Goal: Obtain resource: Download file/media

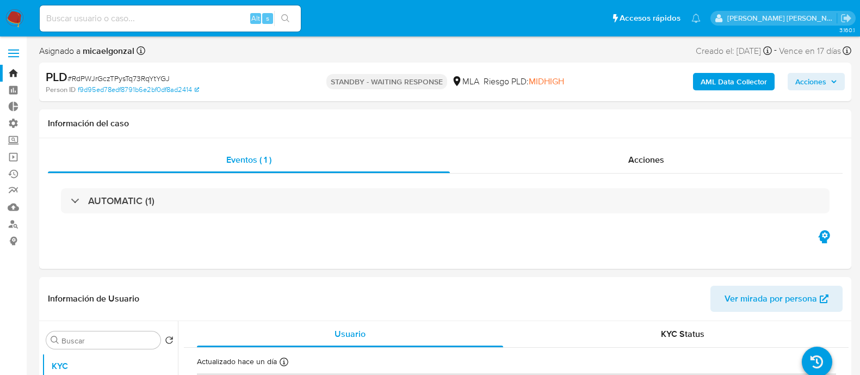
select select "10"
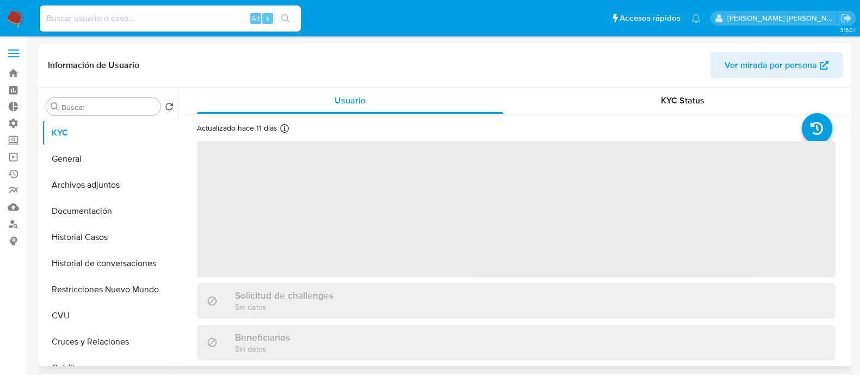
select select "10"
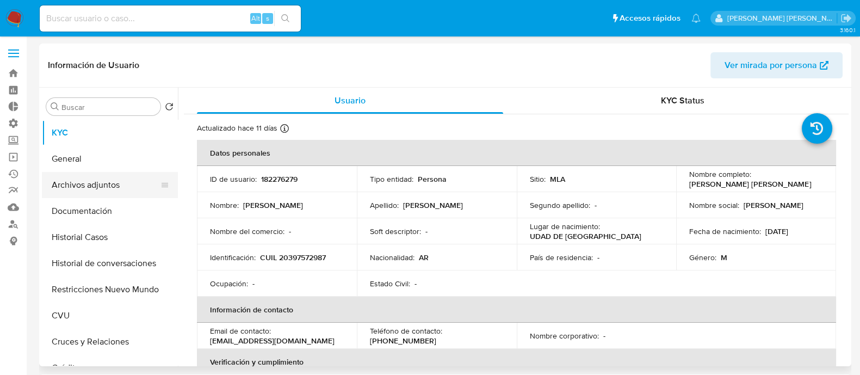
click at [117, 181] on button "Archivos adjuntos" at bounding box center [105, 185] width 127 height 26
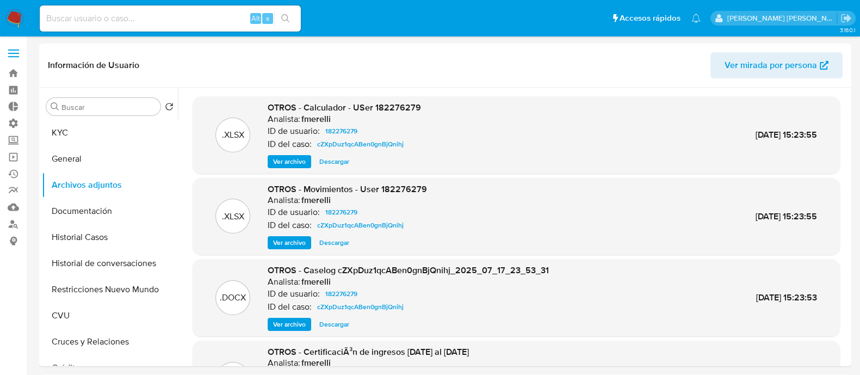
click at [228, 17] on input at bounding box center [170, 18] width 261 height 14
paste input "csJX6bu0WrVYrFDQV0b0b9Ux"
type input "csJX6bu0WrVYrFDQV0b0b9Ux"
click at [288, 17] on icon "search-icon" at bounding box center [285, 18] width 9 height 9
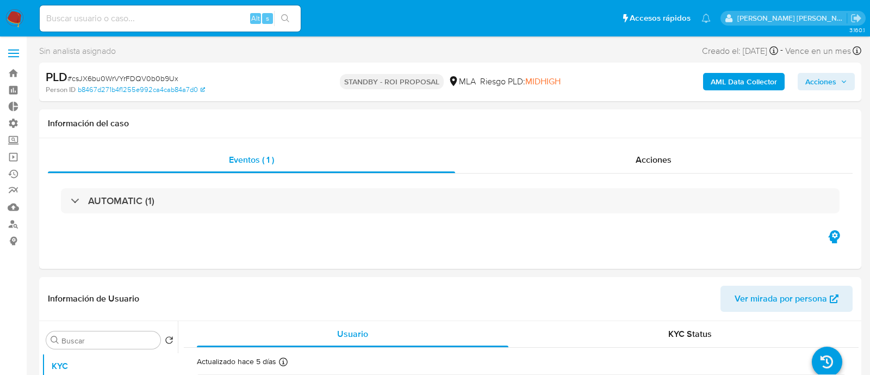
select select "10"
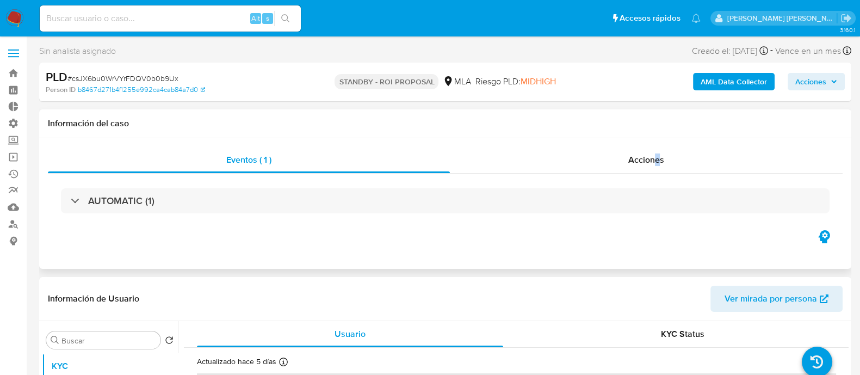
click at [657, 144] on div "Eventos ( 1 ) Acciones AUTOMATIC (1)" at bounding box center [445, 203] width 812 height 130
click at [636, 169] on div "Acciones" at bounding box center [646, 160] width 393 height 26
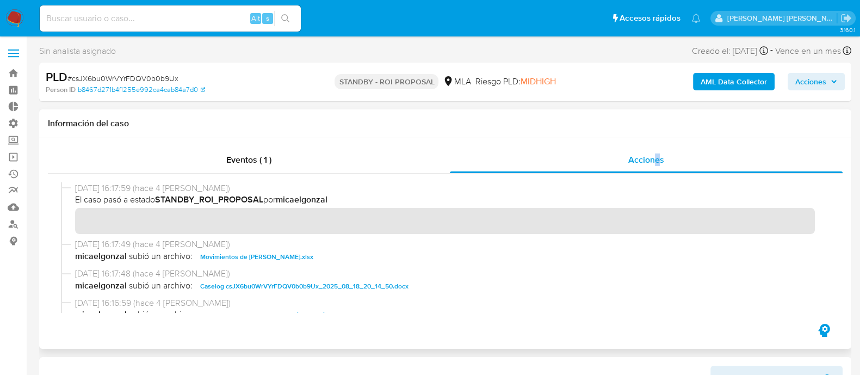
click at [284, 284] on span "Caselog csJX6bu0WrVYrFDQV0b0b9Ux_2025_08_18_20_14_50.docx" at bounding box center [304, 285] width 208 height 13
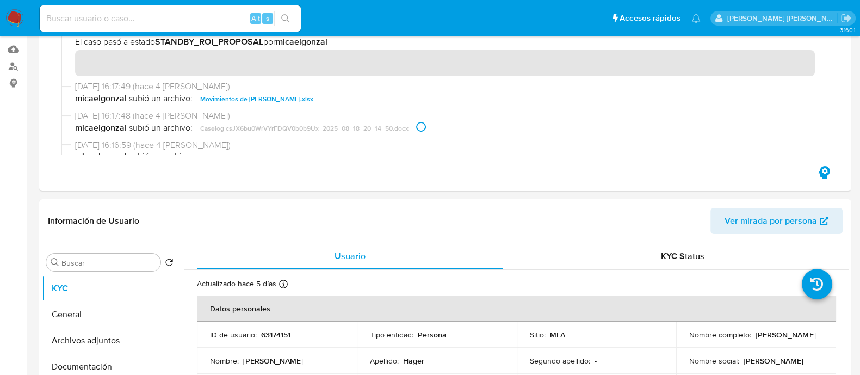
scroll to position [271, 0]
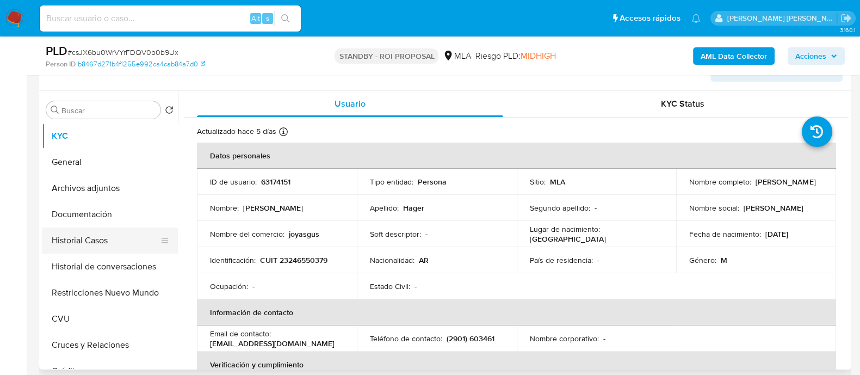
click at [125, 244] on button "Historial Casos" at bounding box center [105, 240] width 127 height 26
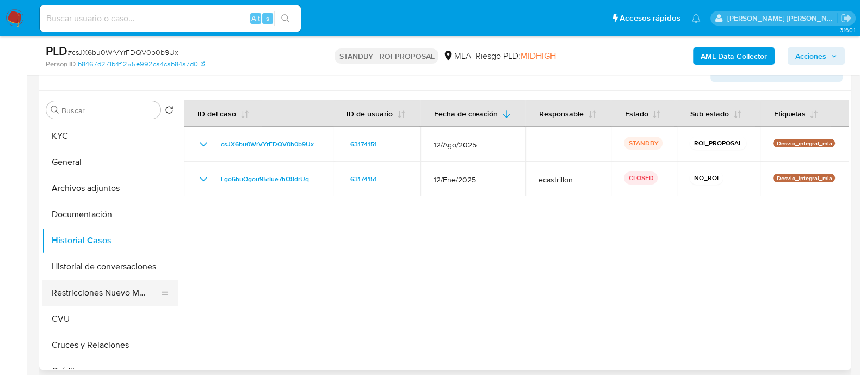
click at [113, 296] on button "Restricciones Nuevo Mundo" at bounding box center [105, 292] width 127 height 26
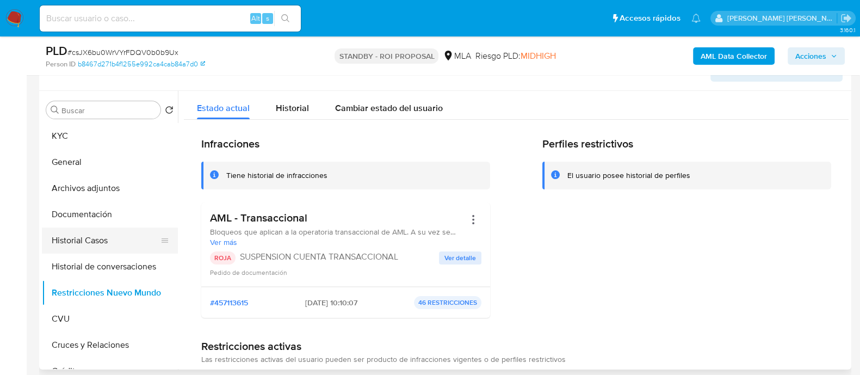
click at [123, 234] on button "Historial Casos" at bounding box center [105, 240] width 127 height 26
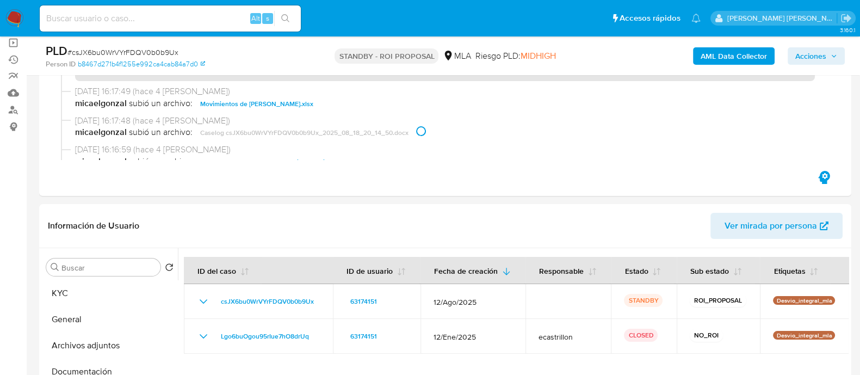
scroll to position [135, 0]
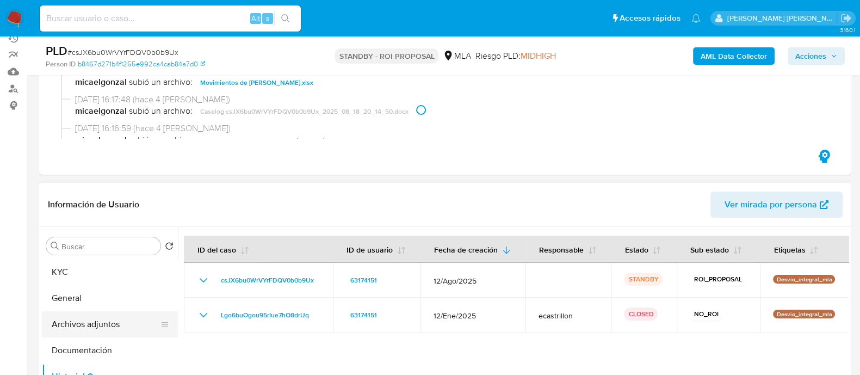
click at [95, 319] on button "Archivos adjuntos" at bounding box center [105, 324] width 127 height 26
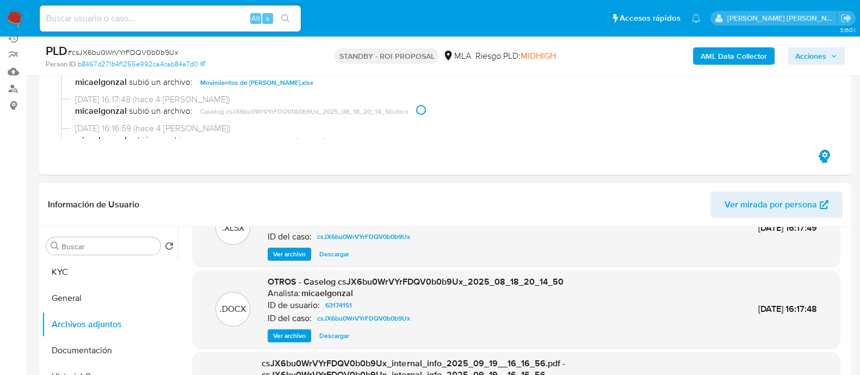
scroll to position [67, 0]
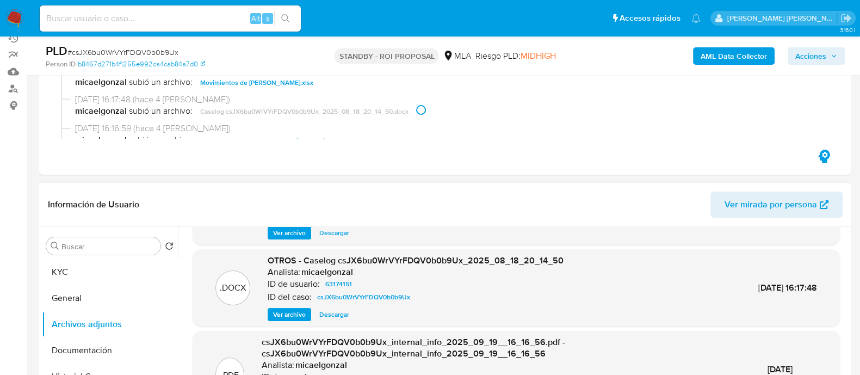
click at [328, 316] on span "Descargar" at bounding box center [334, 314] width 30 height 11
click at [170, 31] on div "Alt s" at bounding box center [170, 18] width 261 height 30
click at [188, 24] on input at bounding box center [170, 18] width 261 height 14
paste input "fLAGVBo3UeVldYJ4q1Wr0r0y"
type input "fLAGVBo3UeVldYJ4q1Wr0r0y"
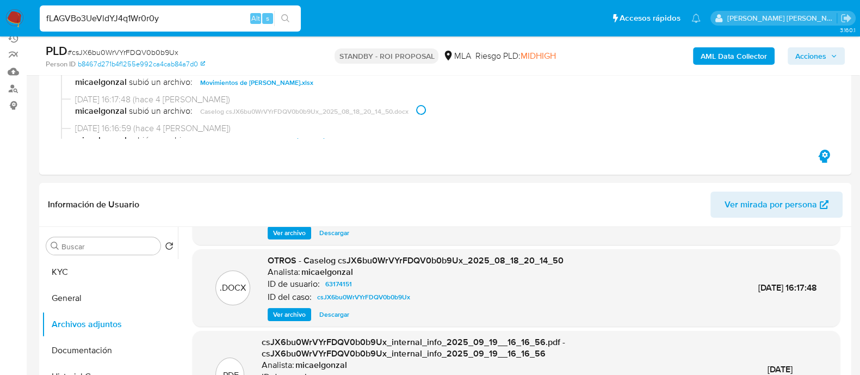
click at [285, 17] on icon "search-icon" at bounding box center [285, 18] width 9 height 9
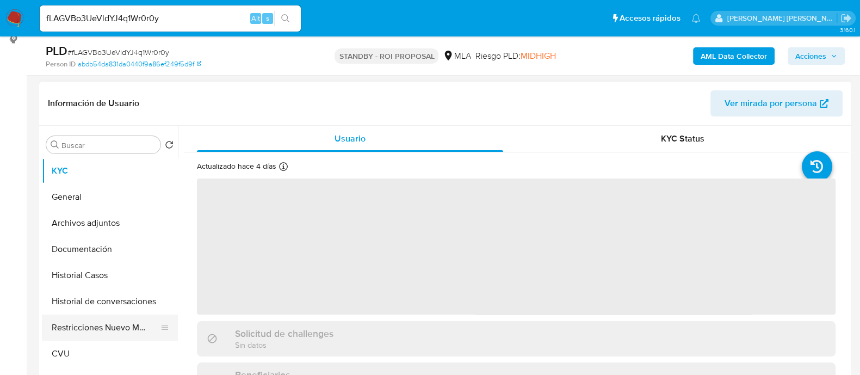
scroll to position [204, 0]
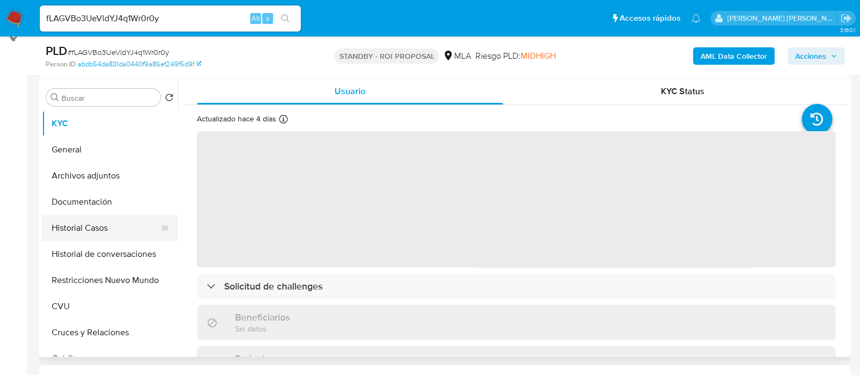
click at [113, 234] on button "Historial Casos" at bounding box center [105, 228] width 127 height 26
select select "10"
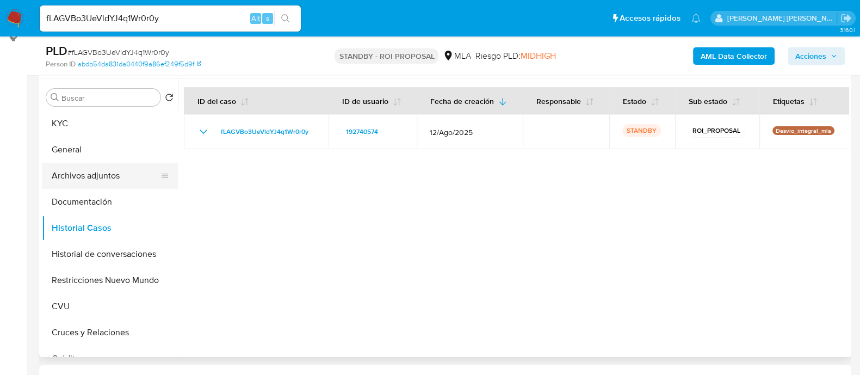
click at [120, 176] on button "Archivos adjuntos" at bounding box center [105, 176] width 127 height 26
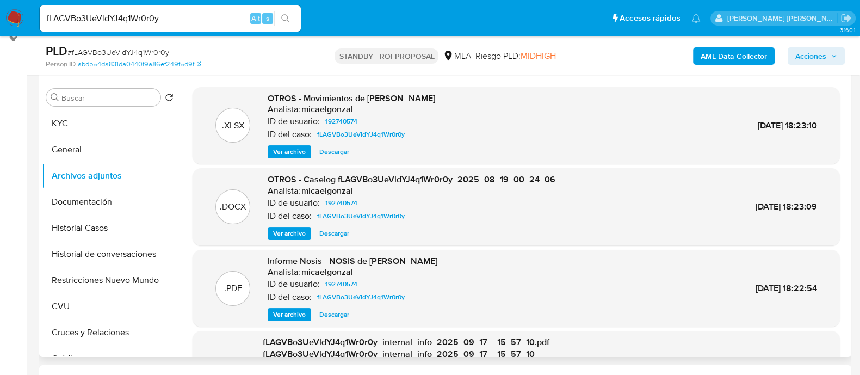
click at [321, 232] on span "Descargar" at bounding box center [334, 233] width 30 height 11
click at [128, 231] on button "Historial Casos" at bounding box center [105, 228] width 127 height 26
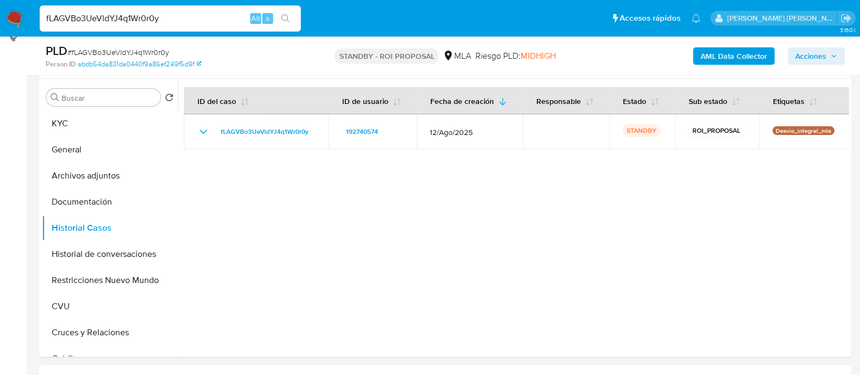
click at [167, 19] on input "fLAGVBo3UeVldYJ4q1Wr0r0y" at bounding box center [170, 18] width 261 height 14
paste input "146385423"
type input "146385423"
click at [290, 19] on button "search-icon" at bounding box center [285, 18] width 22 height 15
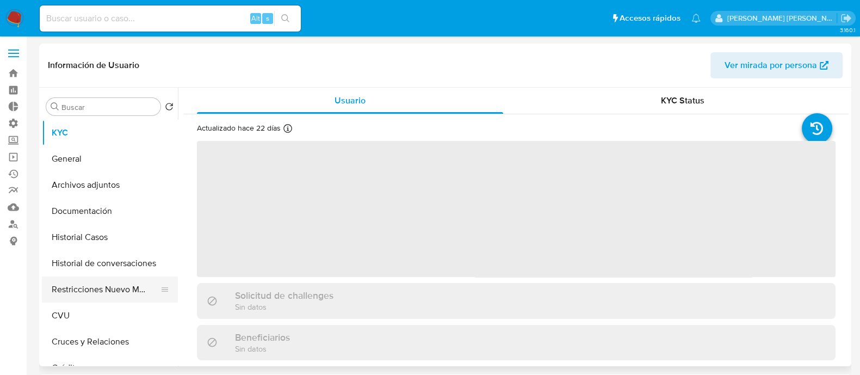
click at [113, 295] on button "Restricciones Nuevo Mundo" at bounding box center [105, 289] width 127 height 26
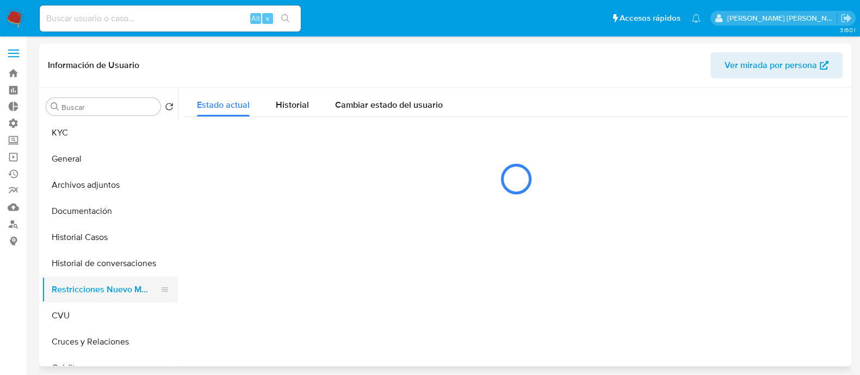
select select "10"
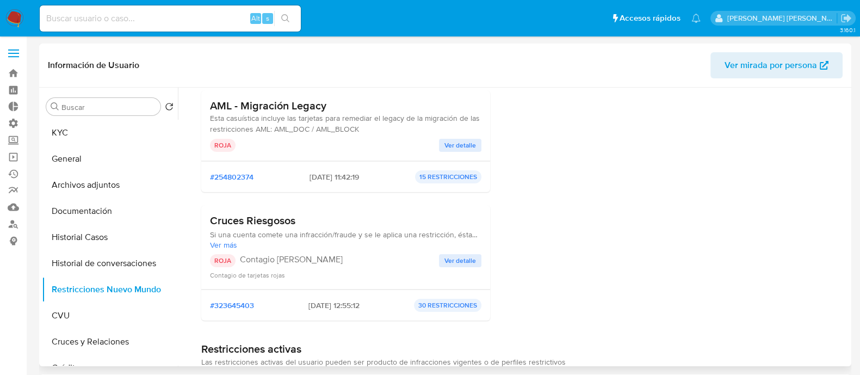
scroll to position [204, 0]
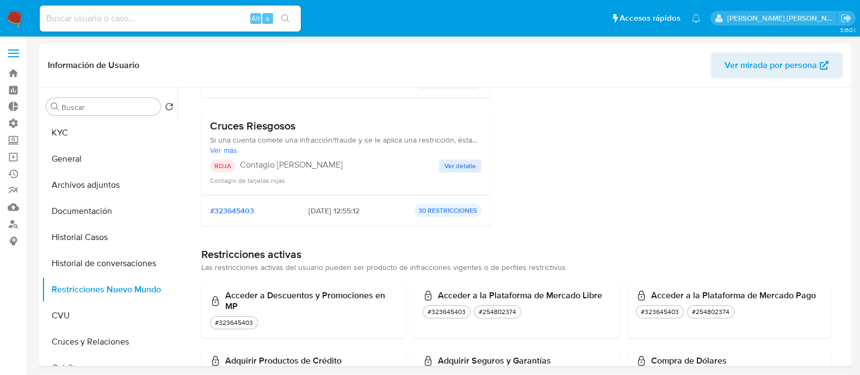
click at [194, 19] on input at bounding box center [170, 18] width 261 height 14
paste input "wRZJIPA58BT1mV7LEIppCuN7"
type input "wRZJIPA58BT1mV7LEIppCuN7"
click at [283, 15] on icon "search-icon" at bounding box center [285, 18] width 9 height 9
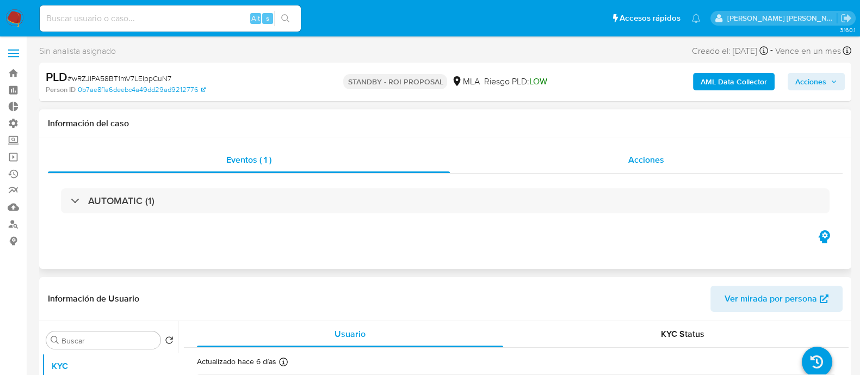
select select "10"
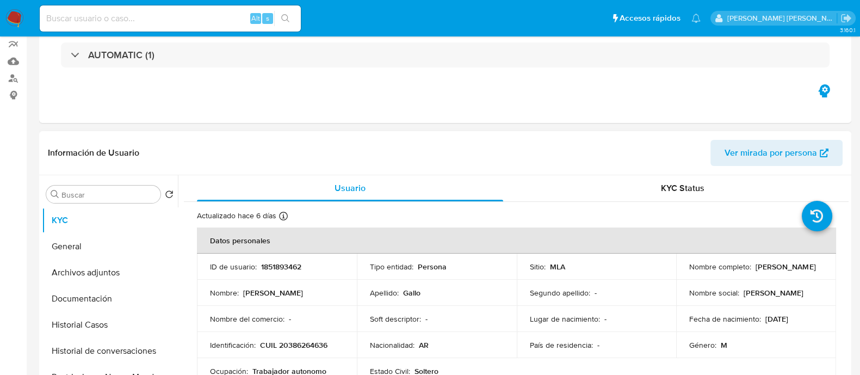
scroll to position [204, 0]
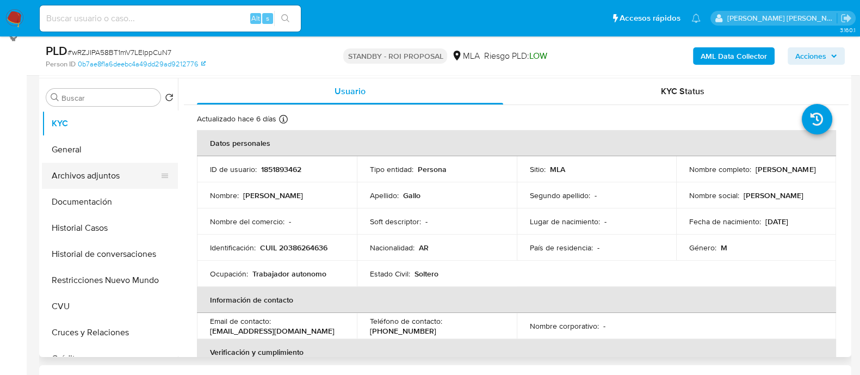
click at [135, 172] on button "Archivos adjuntos" at bounding box center [105, 176] width 127 height 26
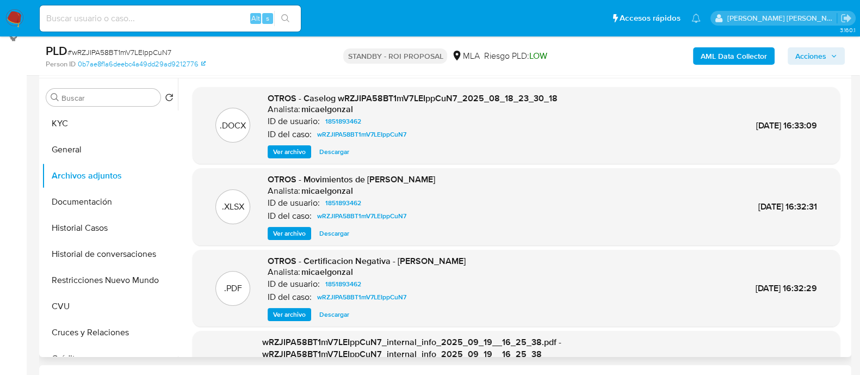
click at [340, 148] on span "Descargar" at bounding box center [334, 151] width 30 height 11
click at [103, 229] on button "Historial Casos" at bounding box center [105, 228] width 127 height 26
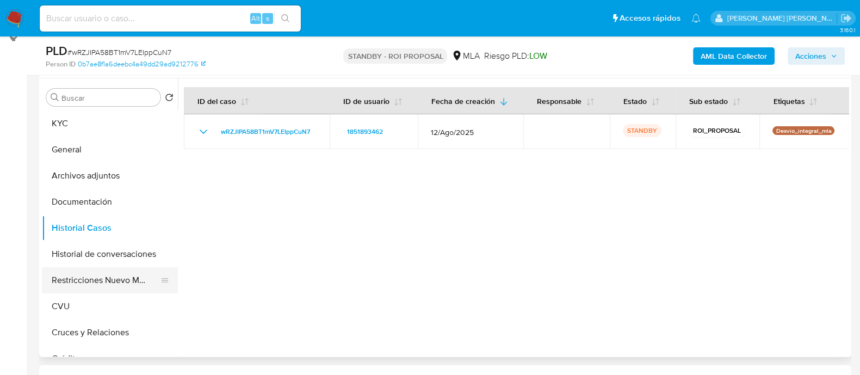
click at [102, 276] on button "Restricciones Nuevo Mundo" at bounding box center [105, 280] width 127 height 26
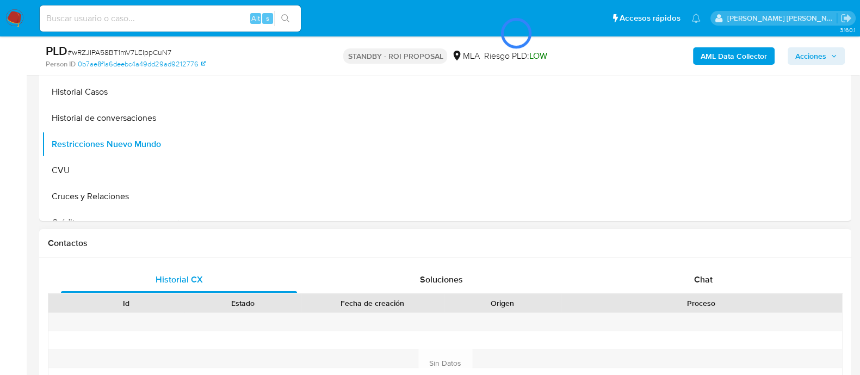
scroll to position [135, 0]
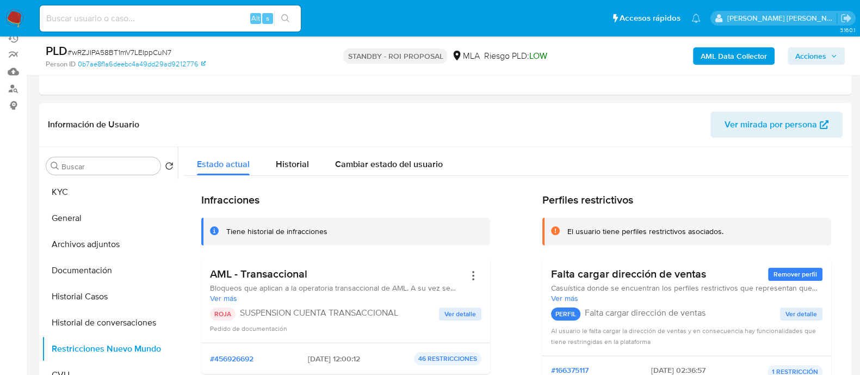
click at [234, 24] on input at bounding box center [170, 18] width 261 height 14
paste input "wxfLNJdjgUBxceQ2TkMc0wVS"
type input "wxfLNJdjgUBxceQ2TkMc0wVS"
click at [291, 16] on button "search-icon" at bounding box center [285, 18] width 22 height 15
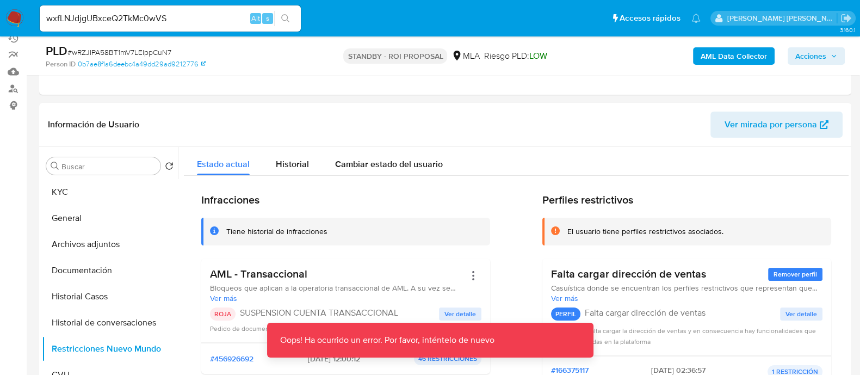
drag, startPoint x: 164, startPoint y: 9, endPoint x: 176, endPoint y: 13, distance: 12.0
click at [164, 9] on div "wxfLNJdjgUBxceQ2TkMc0wVS Alt s" at bounding box center [170, 18] width 261 height 26
click at [177, 13] on input "wxfLNJdjgUBxceQ2TkMc0wVS" at bounding box center [170, 18] width 261 height 14
click at [11, 20] on img at bounding box center [14, 18] width 18 height 18
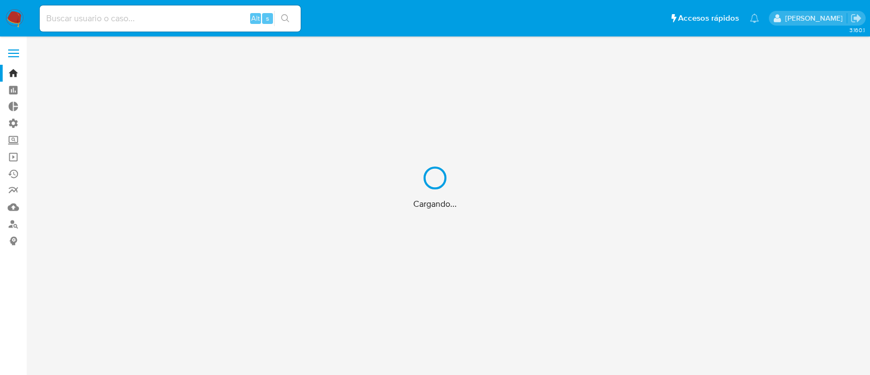
click at [182, 13] on div "Cargando..." at bounding box center [435, 187] width 870 height 375
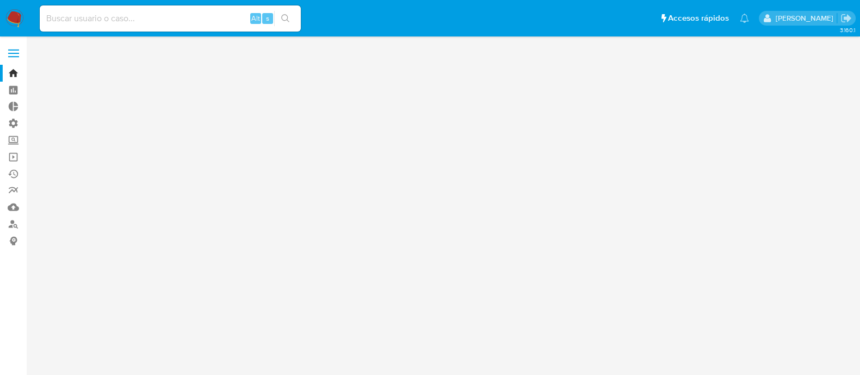
click at [193, 18] on input at bounding box center [170, 18] width 261 height 14
paste input "wxfLNJdjgUBxceQ2TkMc0wVS"
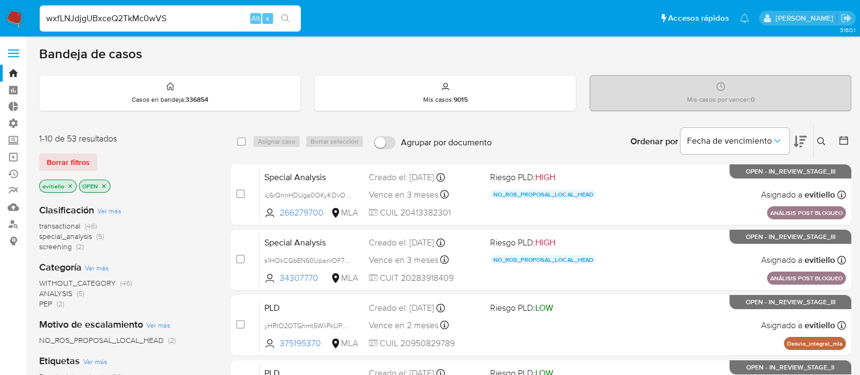
type input "wxfLNJdjgUBxceQ2TkMc0wVS"
click at [284, 15] on icon "search-icon" at bounding box center [285, 18] width 9 height 9
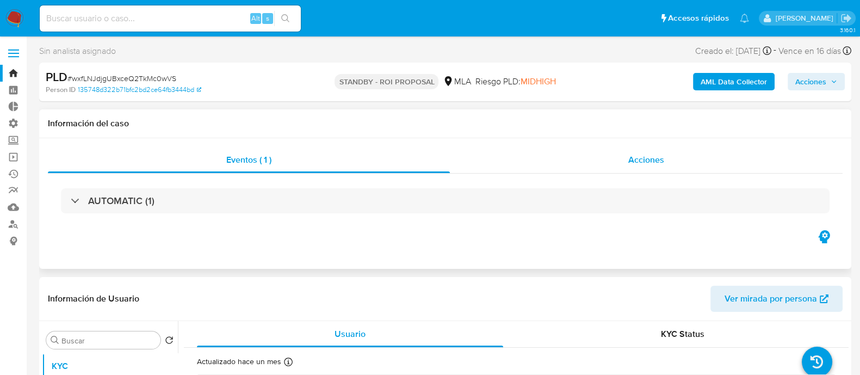
click at [640, 157] on span "Acciones" at bounding box center [646, 159] width 36 height 13
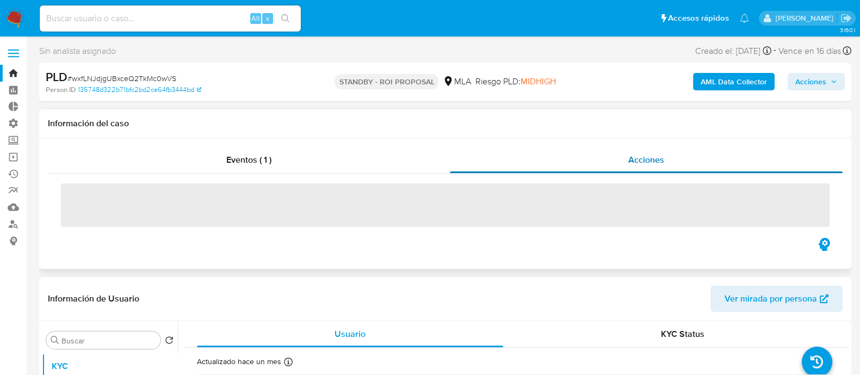
select select "10"
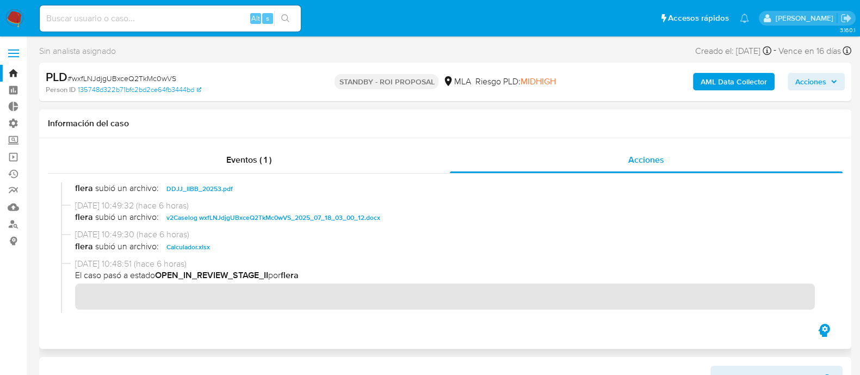
scroll to position [204, 0]
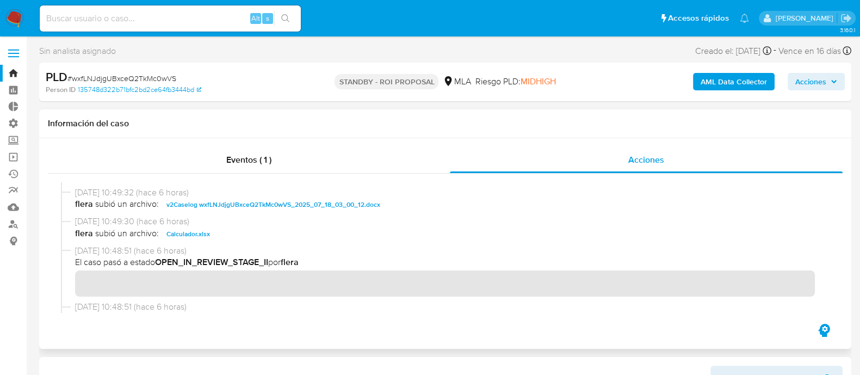
click at [281, 204] on span "v2Caselog wxfLNJdjgUBxceQ2TkMc0wVS_2025_07_18_03_00_12.docx" at bounding box center [273, 204] width 214 height 13
